Goal: Complete application form

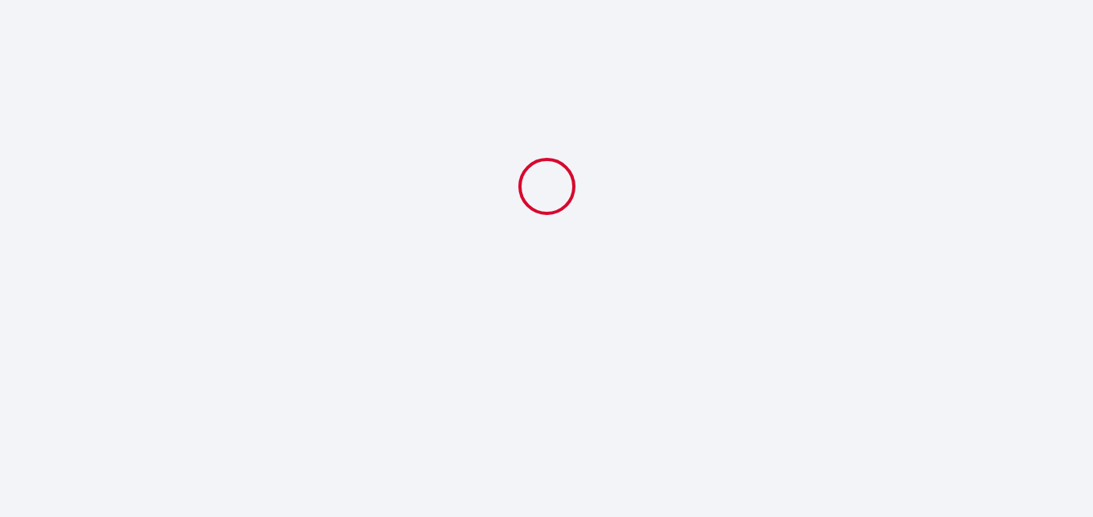
select select
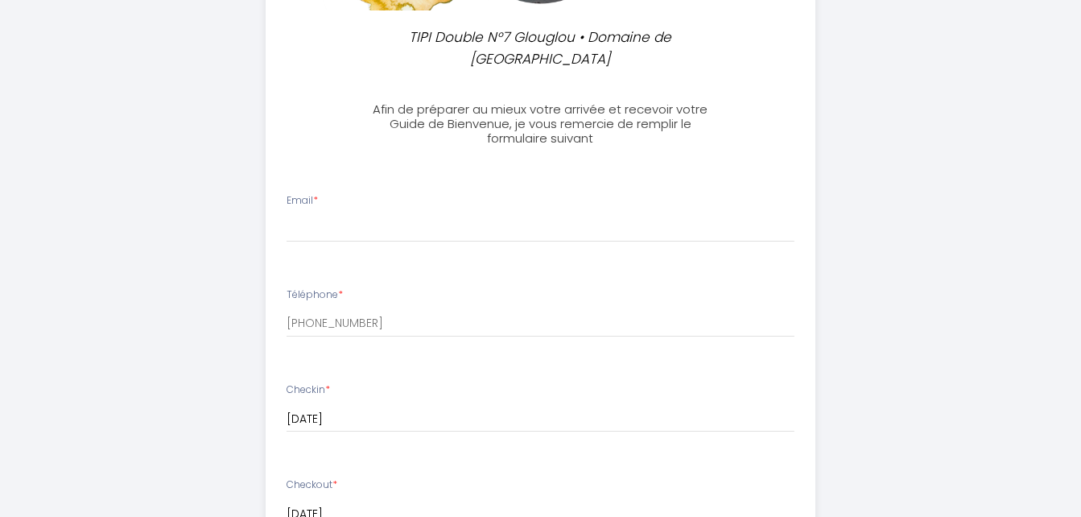
scroll to position [483, 0]
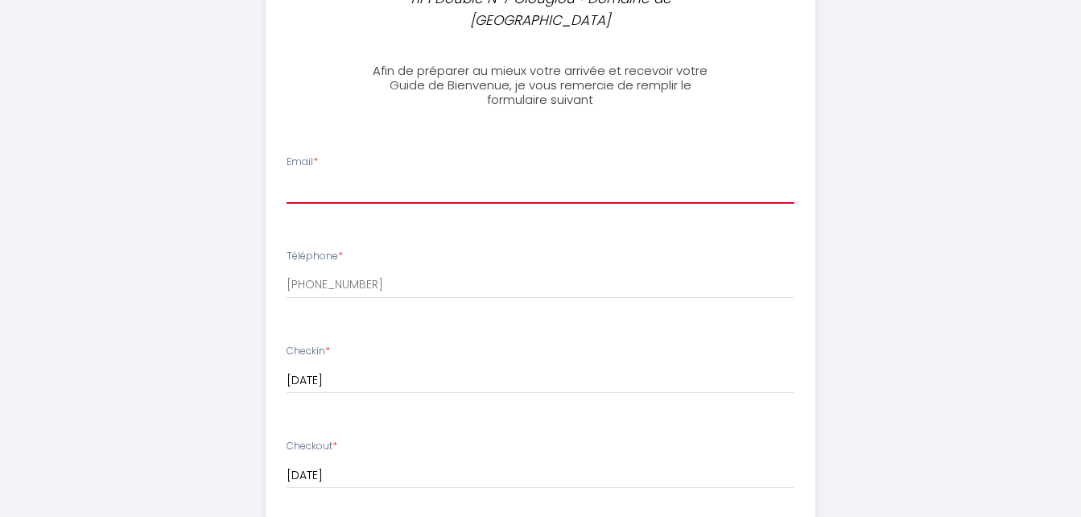
click at [362, 175] on input "Email *" at bounding box center [541, 189] width 508 height 29
type input "[EMAIL_ADDRESS][PERSON_NAME][DOMAIN_NAME]"
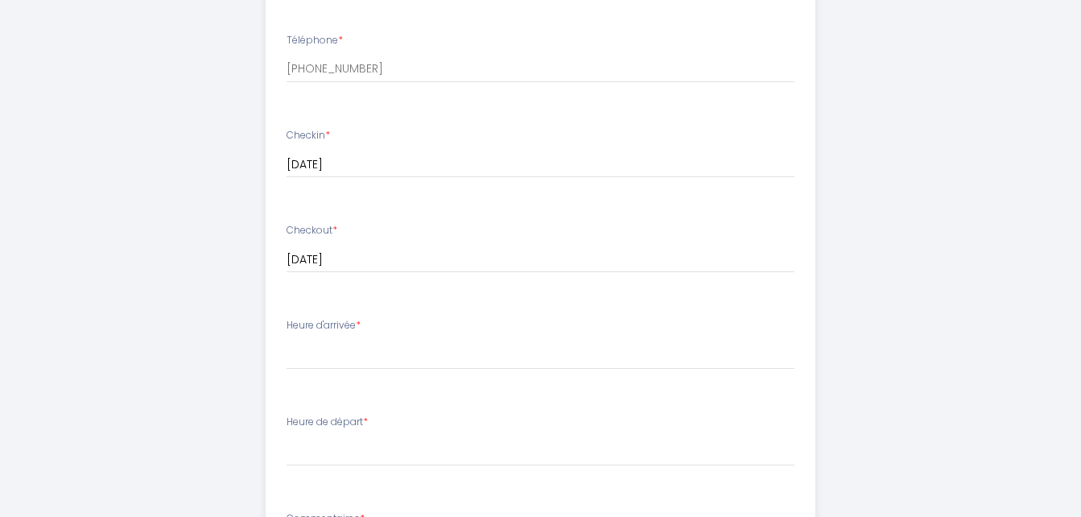
scroll to position [724, 0]
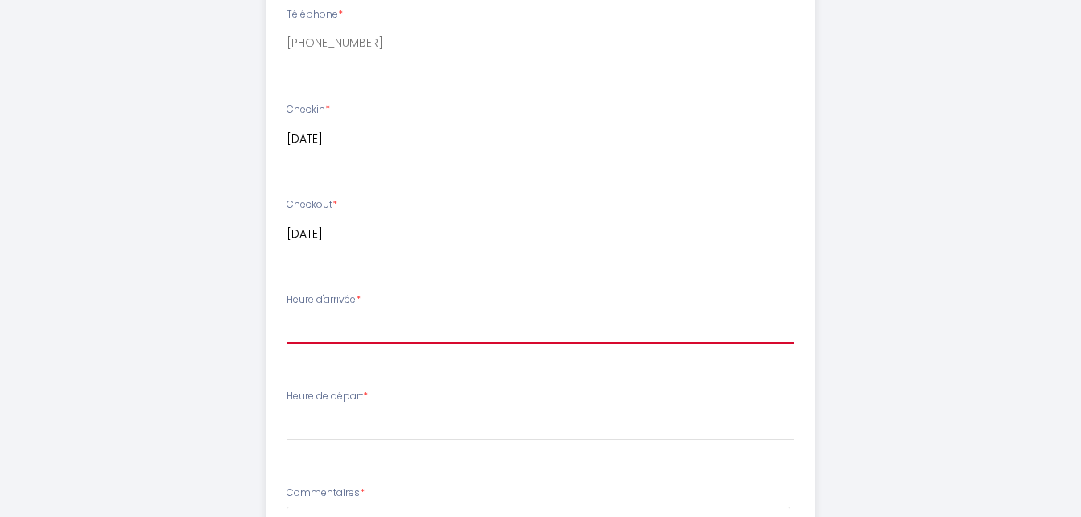
click at [425, 313] on select "13:00 13:30 14:00 14:30 15:00 15:30 16:00 16:30 17:00 17:30 18:00 18:30 19:00 1…" at bounding box center [541, 328] width 508 height 31
select select "15:00"
click at [287, 313] on select "13:00 13:30 14:00 14:30 15:00 15:30 16:00 16:30 17:00 17:30 18:00 18:30 19:00 1…" at bounding box center [541, 328] width 508 height 31
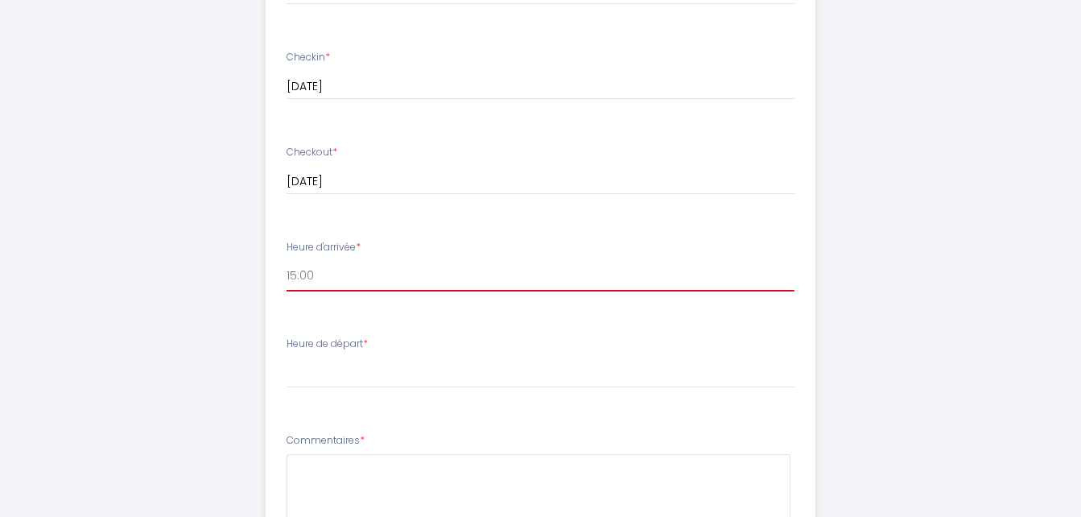
scroll to position [805, 0]
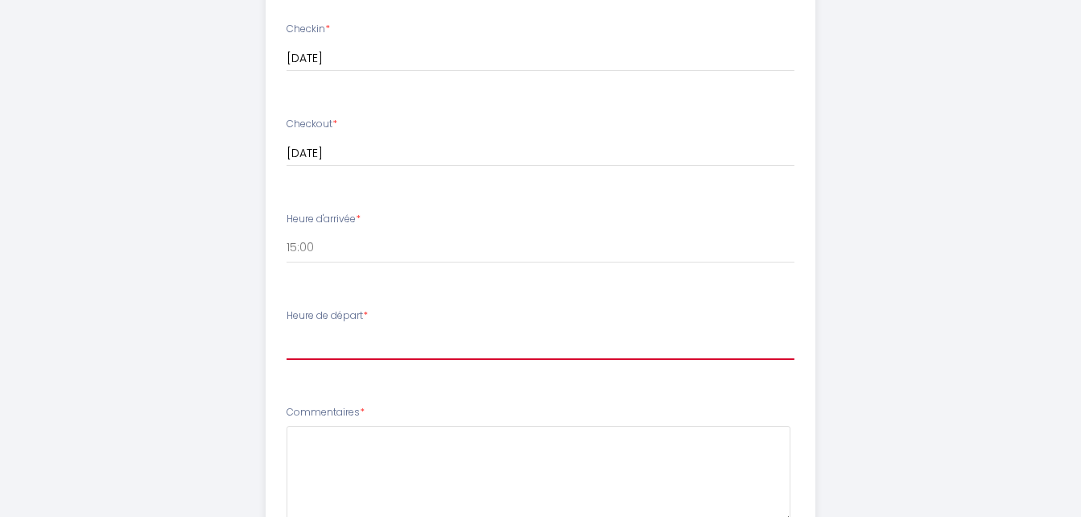
click at [434, 329] on select "00:00 00:30 01:00 01:30 02:00 02:30 03:00 03:30 04:00 04:30 05:00 05:30 06:00 0…" at bounding box center [541, 344] width 508 height 31
select select "09:00"
click at [287, 329] on select "00:00 00:30 01:00 01:30 02:00 02:30 03:00 03:30 04:00 04:30 05:00 05:30 06:00 0…" at bounding box center [541, 344] width 508 height 31
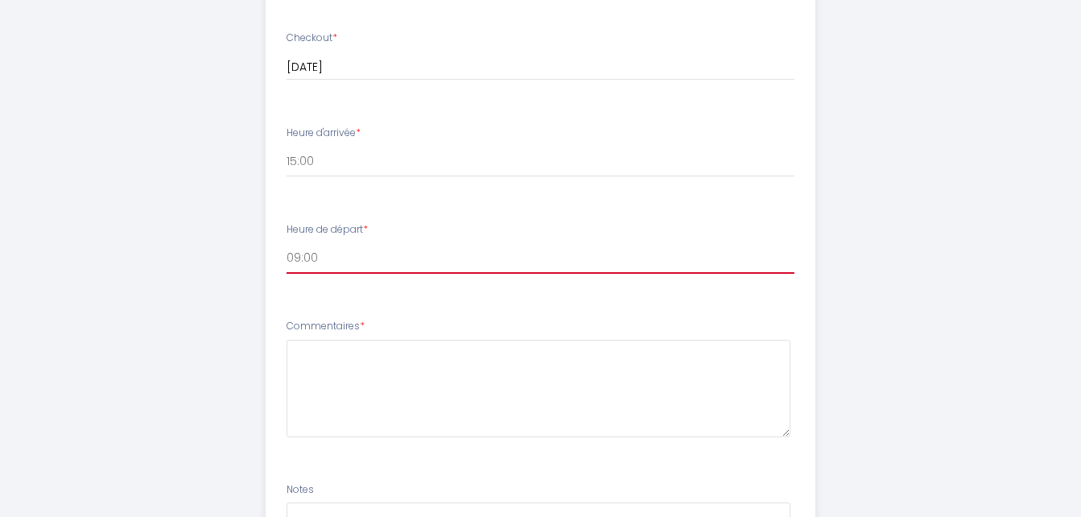
scroll to position [1046, 0]
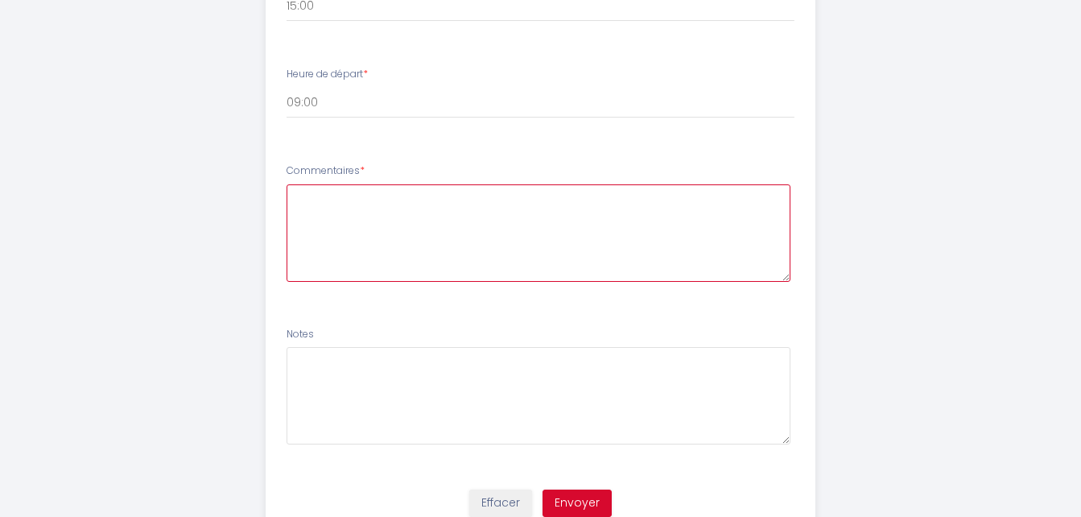
click at [328, 200] on textarea at bounding box center [539, 232] width 504 height 97
click at [303, 196] on textarea "bonjour," at bounding box center [539, 232] width 504 height 97
click at [353, 184] on textarea "bonjour," at bounding box center [539, 232] width 504 height 97
type textarea "bonjour, merci pour vos informations et n'hésitez pas à continuer pour des bons…"
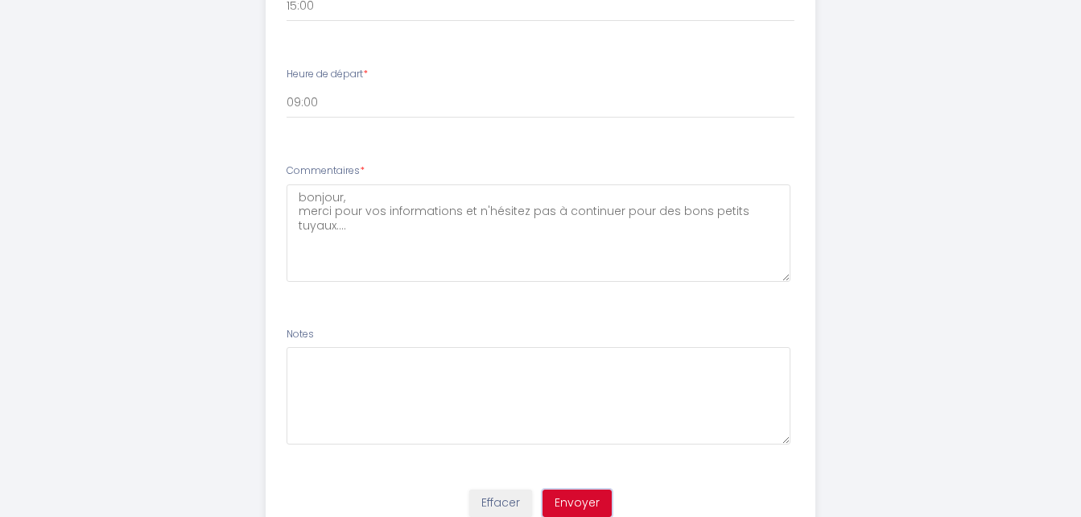
click at [584, 489] on button "Envoyer" at bounding box center [576, 502] width 69 height 27
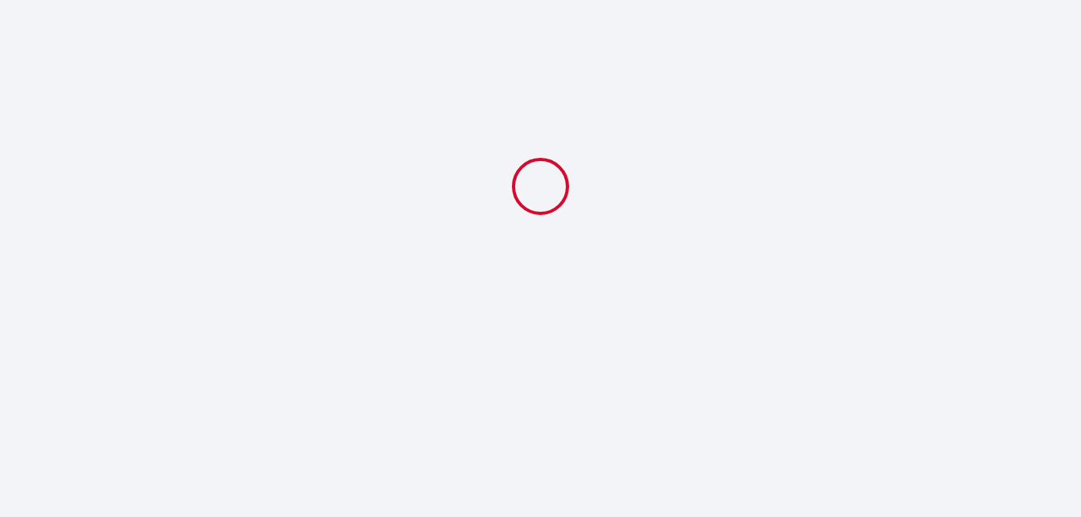
select select "15:00"
select select "09:00"
